Goal: Book appointment/travel/reservation

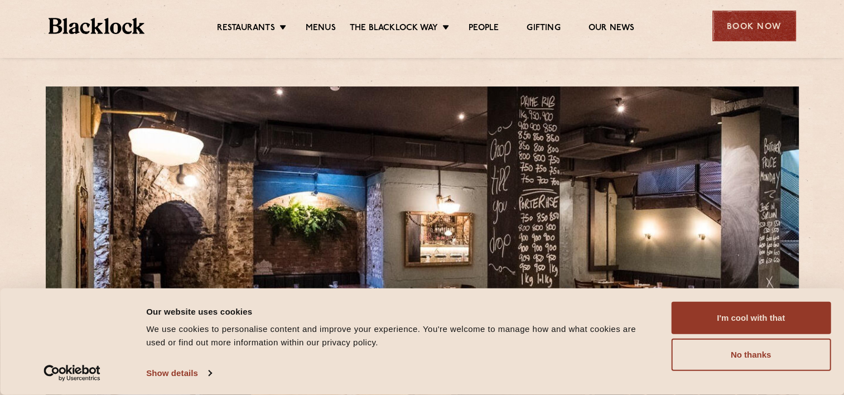
click at [765, 20] on div "Book Now" at bounding box center [754, 26] width 84 height 31
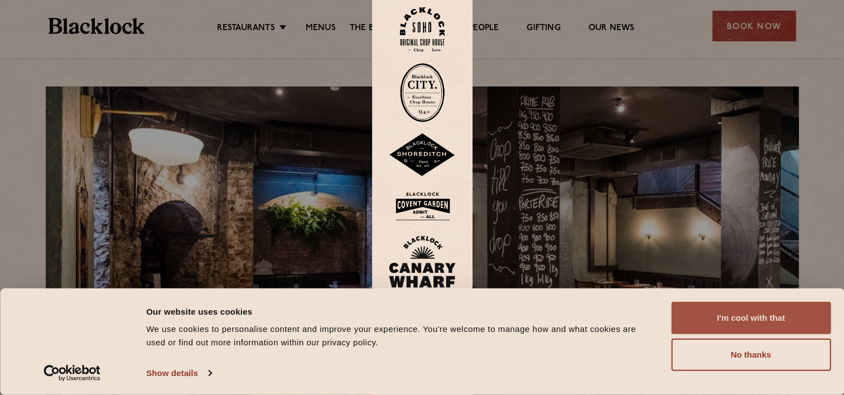
click at [779, 321] on button "I'm cool with that" at bounding box center [750, 318] width 159 height 32
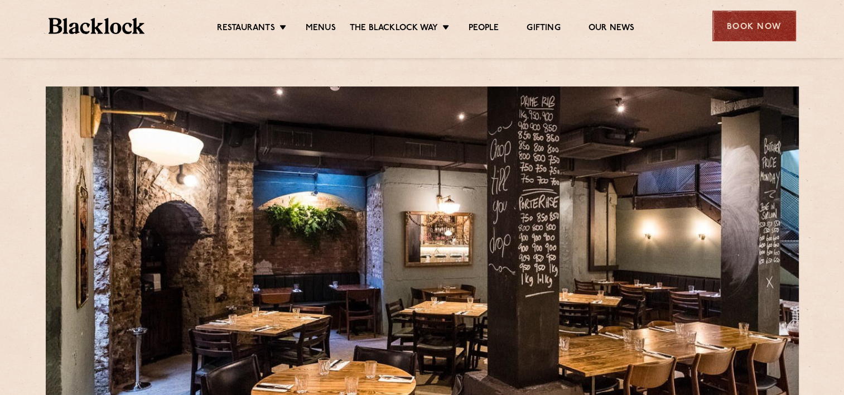
click at [754, 26] on div "Book Now" at bounding box center [754, 26] width 84 height 31
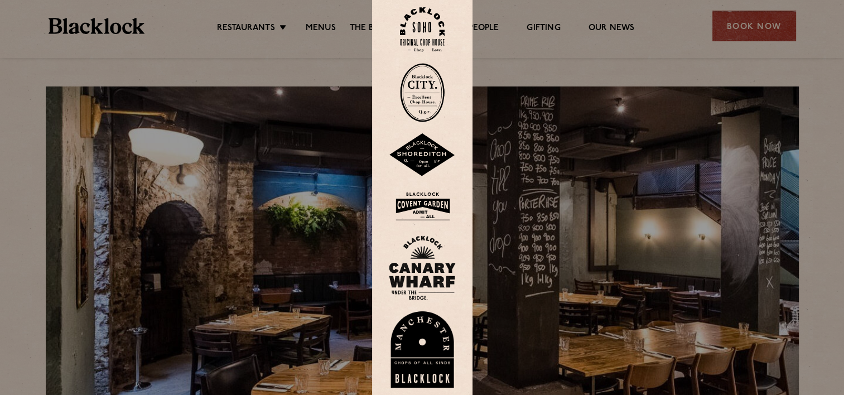
click at [426, 89] on img at bounding box center [422, 92] width 45 height 59
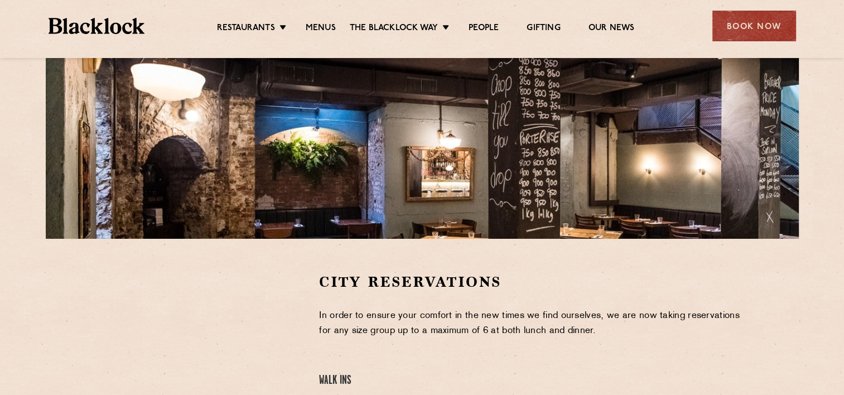
scroll to position [112, 0]
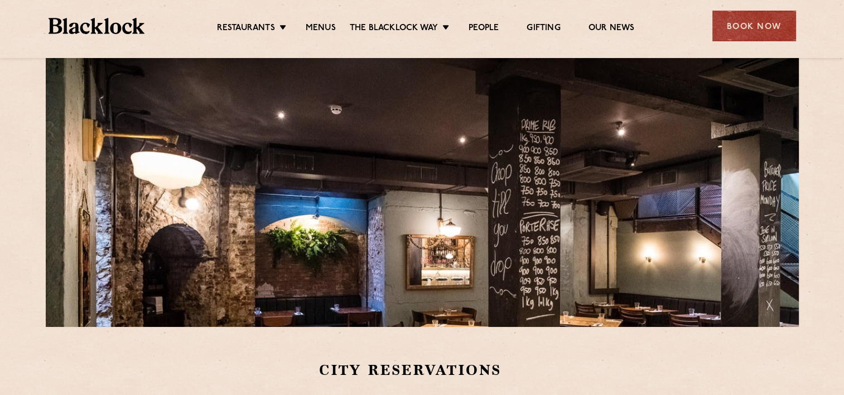
scroll to position [56, 0]
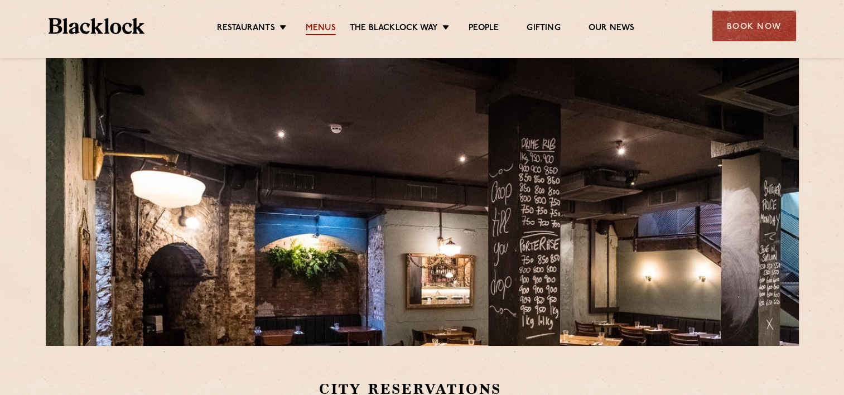
click at [317, 26] on link "Menus" at bounding box center [321, 29] width 30 height 12
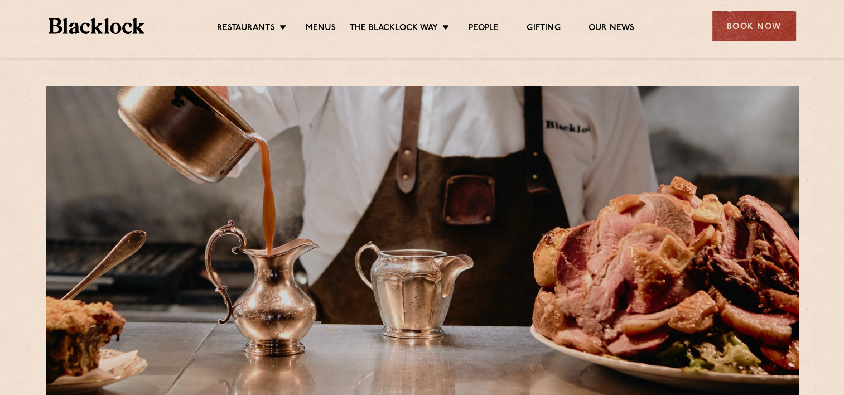
drag, startPoint x: 0, startPoint y: 194, endPoint x: 22, endPoint y: 194, distance: 22.3
